Goal: Find contact information: Find contact information

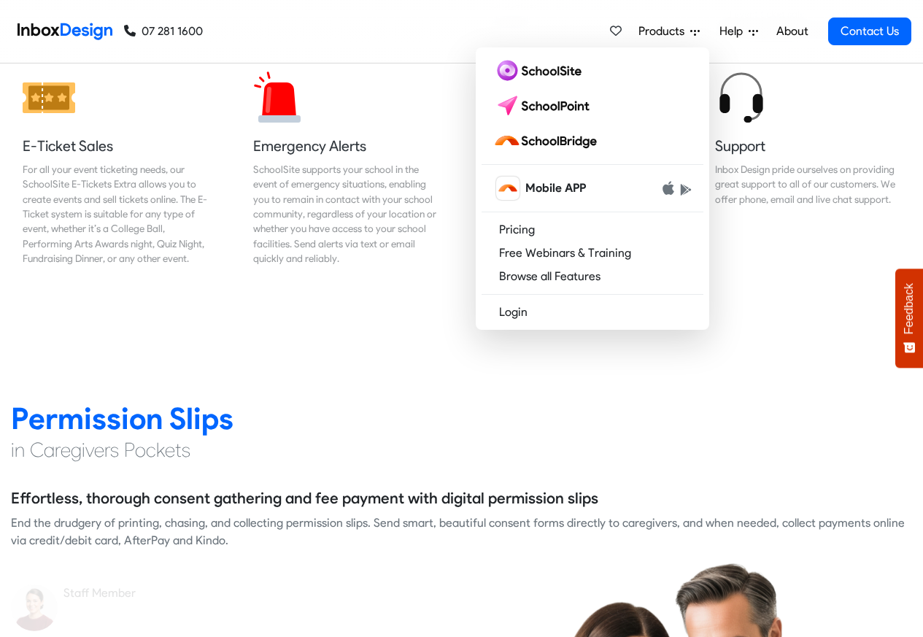
scroll to position [1752, 0]
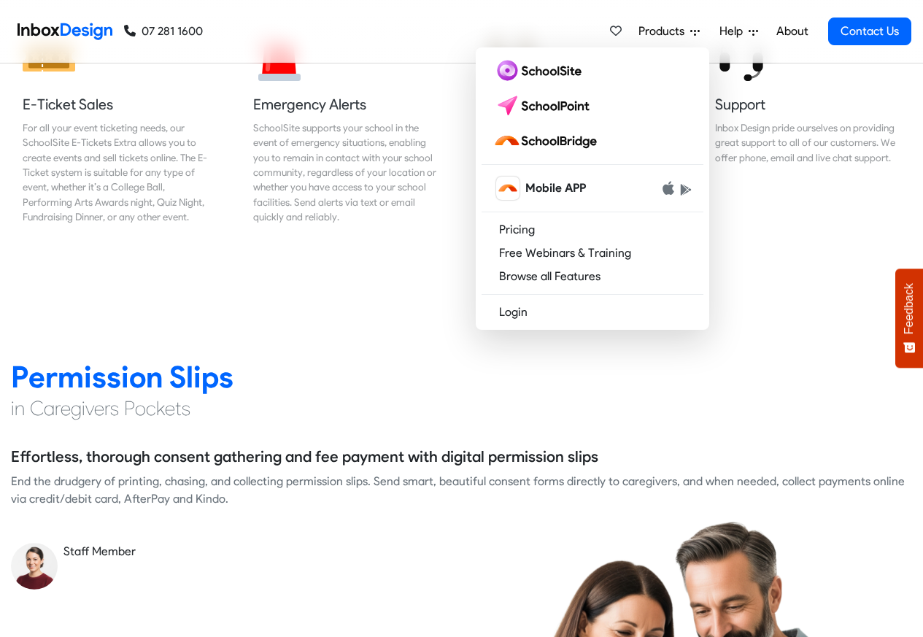
click at [915, 15] on nav "07 281 1600 07 281 1600 Products Mobile APP Pricing Free Webinars & Training Br…" at bounding box center [461, 32] width 923 height 64
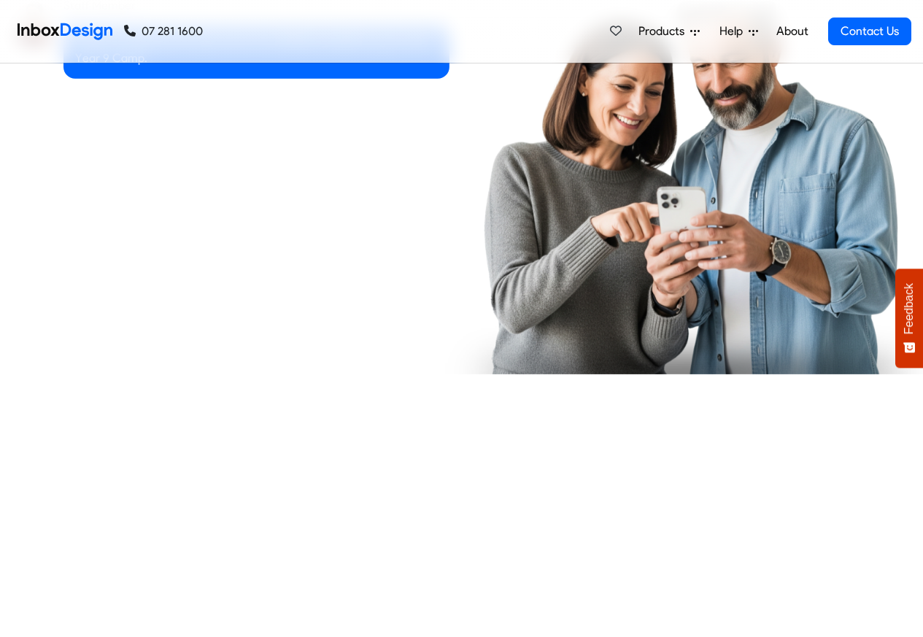
checkbox input "true"
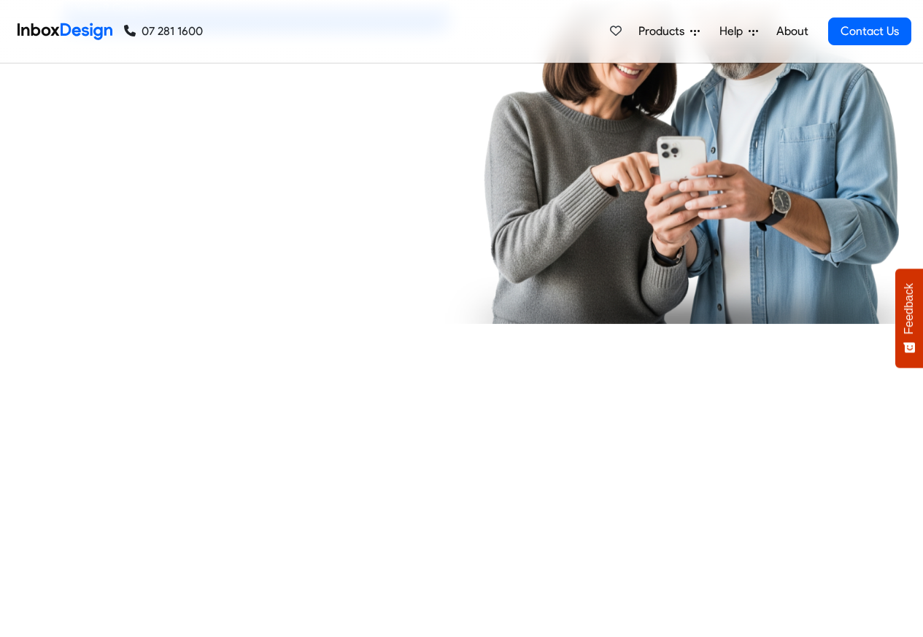
checkbox input "true"
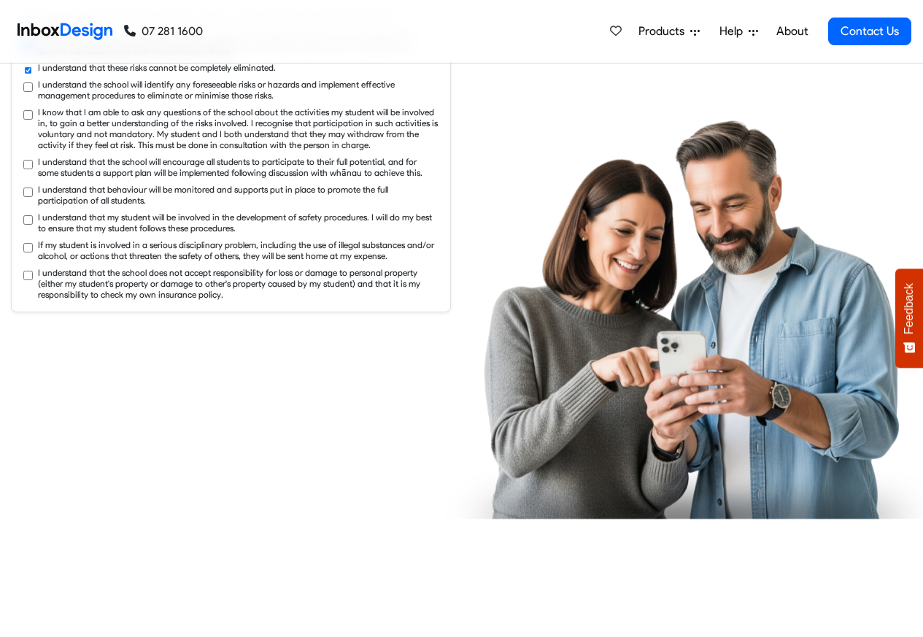
checkbox input "true"
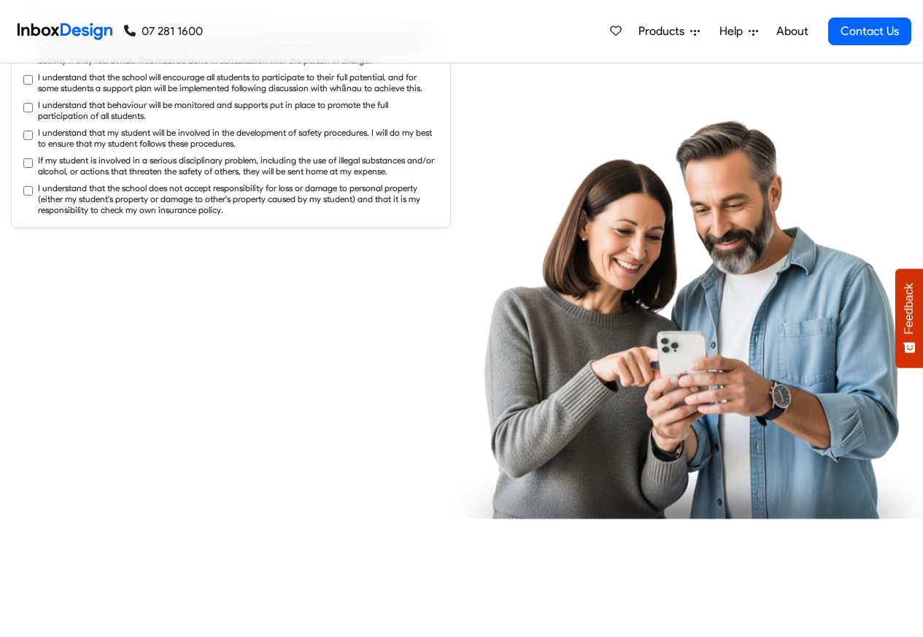
checkbox input "true"
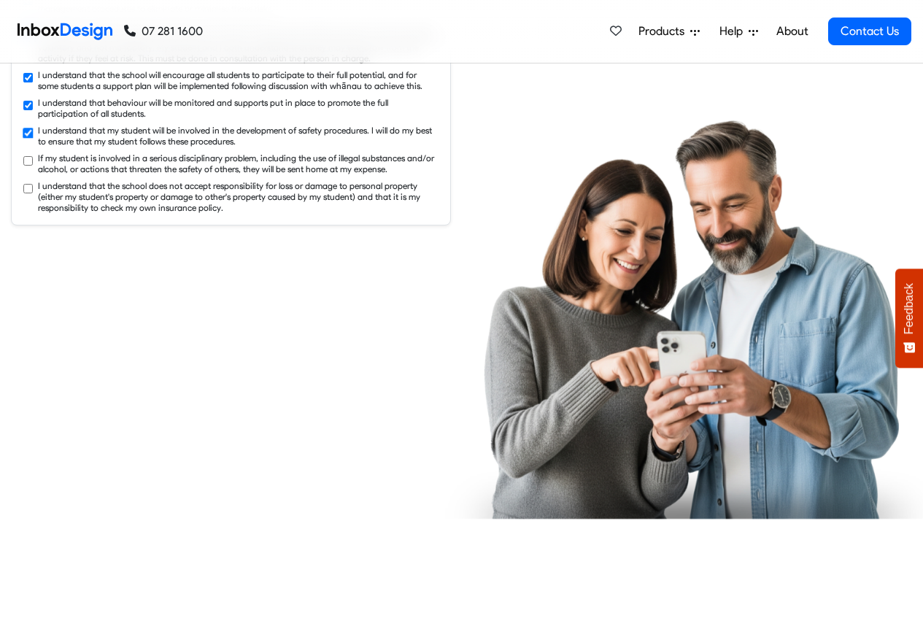
checkbox input "true"
